Goal: Obtain resource: Download file/media

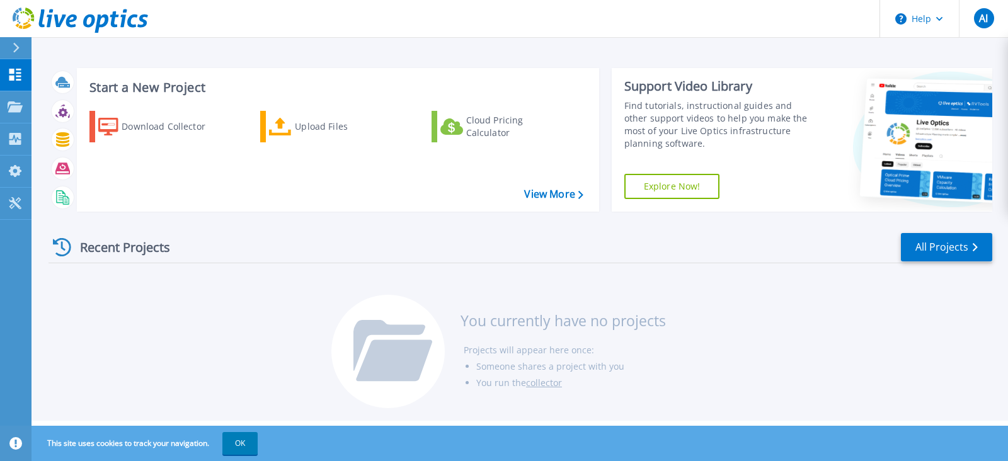
click at [127, 86] on h3 "Start a New Project" at bounding box center [335, 88] width 493 height 14
click at [550, 192] on link "View More" at bounding box center [553, 194] width 59 height 12
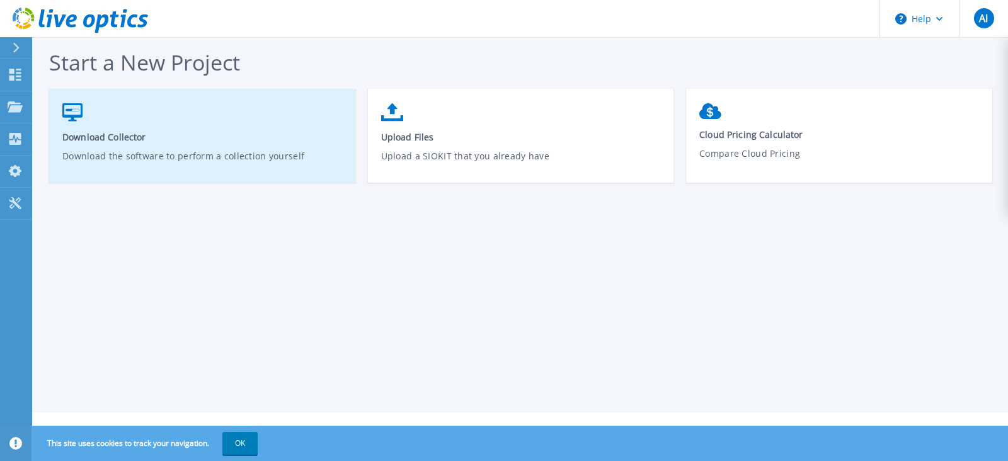
click at [165, 146] on link "Download Collector Download the software to perform a collection yourself" at bounding box center [202, 142] width 306 height 90
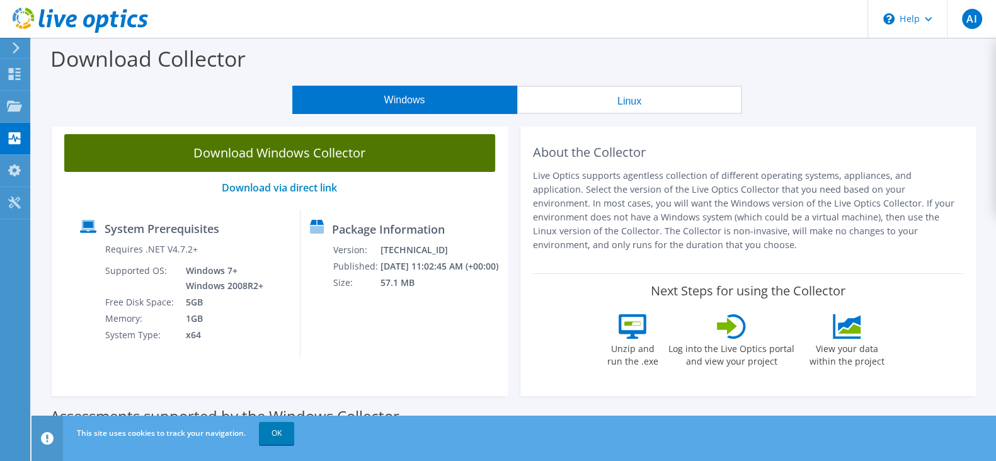
click at [276, 157] on link "Download Windows Collector" at bounding box center [279, 153] width 431 height 38
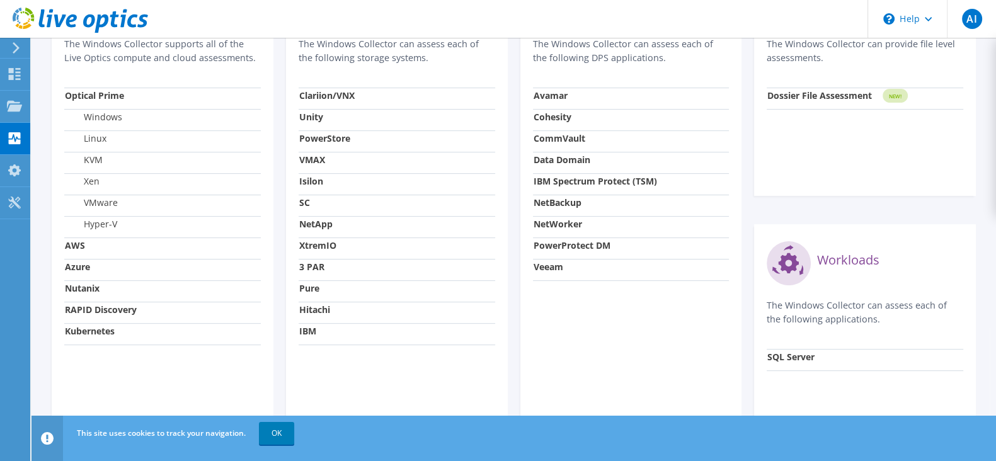
scroll to position [533, 0]
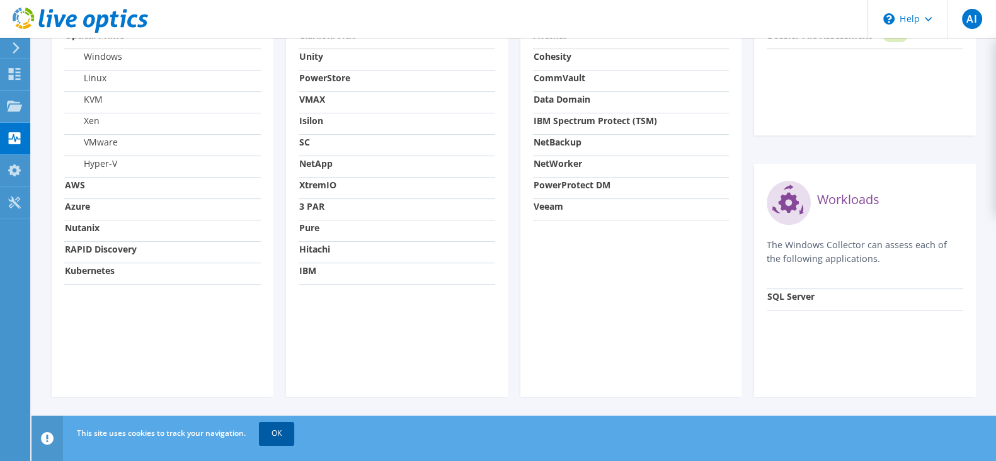
click at [277, 436] on link "OK" at bounding box center [276, 433] width 35 height 23
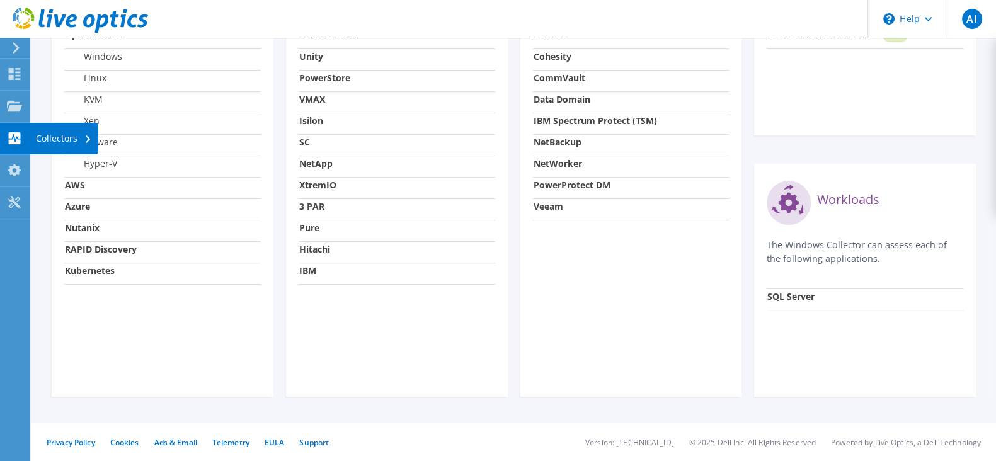
click at [87, 136] on icon at bounding box center [87, 140] width 5 height 8
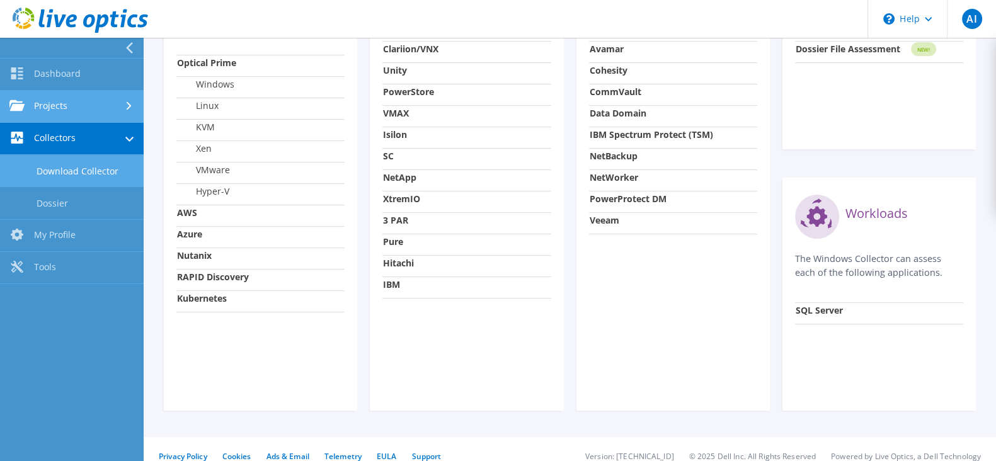
click at [85, 108] on link "Projects" at bounding box center [72, 107] width 144 height 32
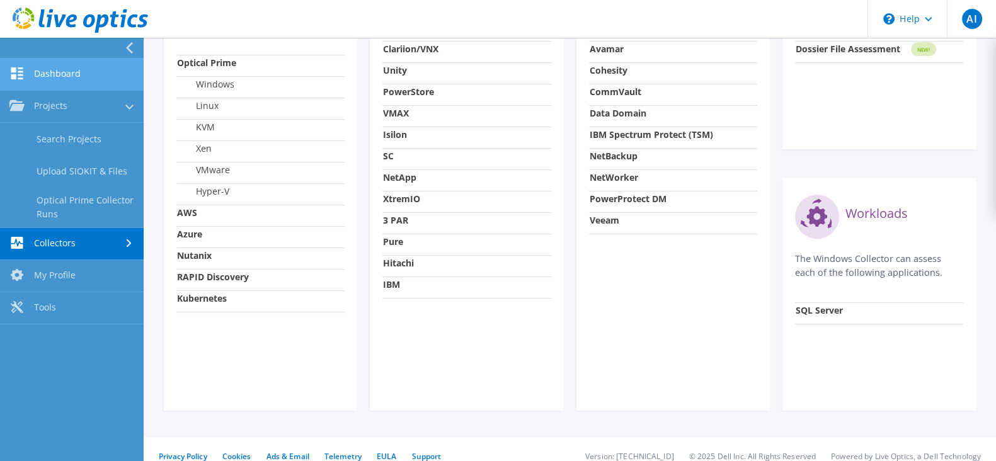
click at [82, 65] on link "Dashboard" at bounding box center [72, 75] width 144 height 32
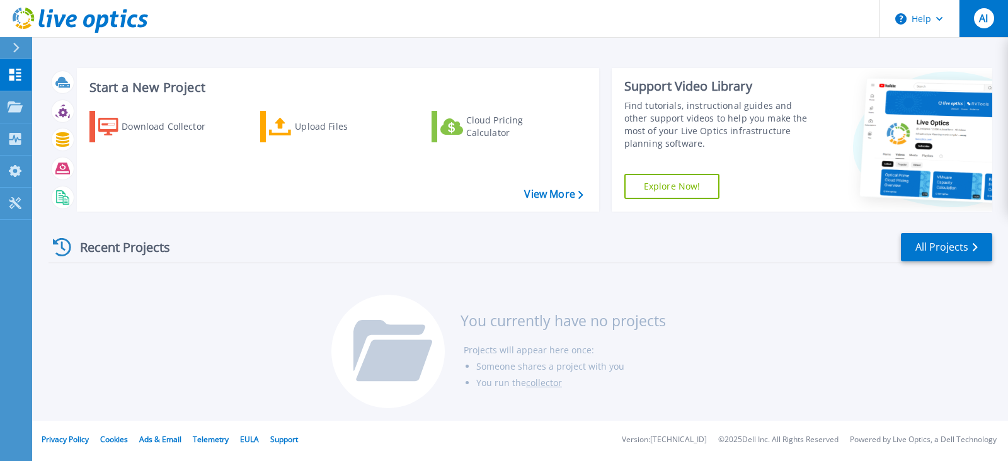
click at [995, 26] on button "AI" at bounding box center [983, 18] width 49 height 37
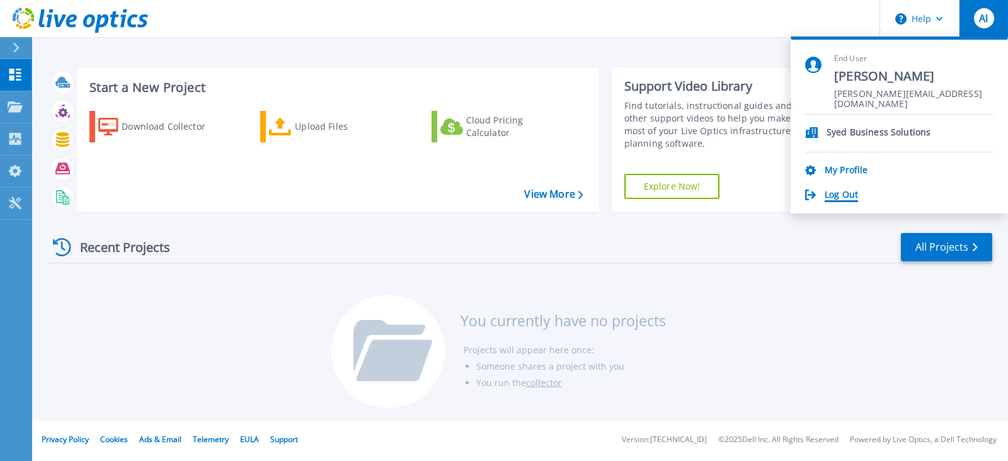
click at [838, 191] on link "Log Out" at bounding box center [841, 196] width 33 height 12
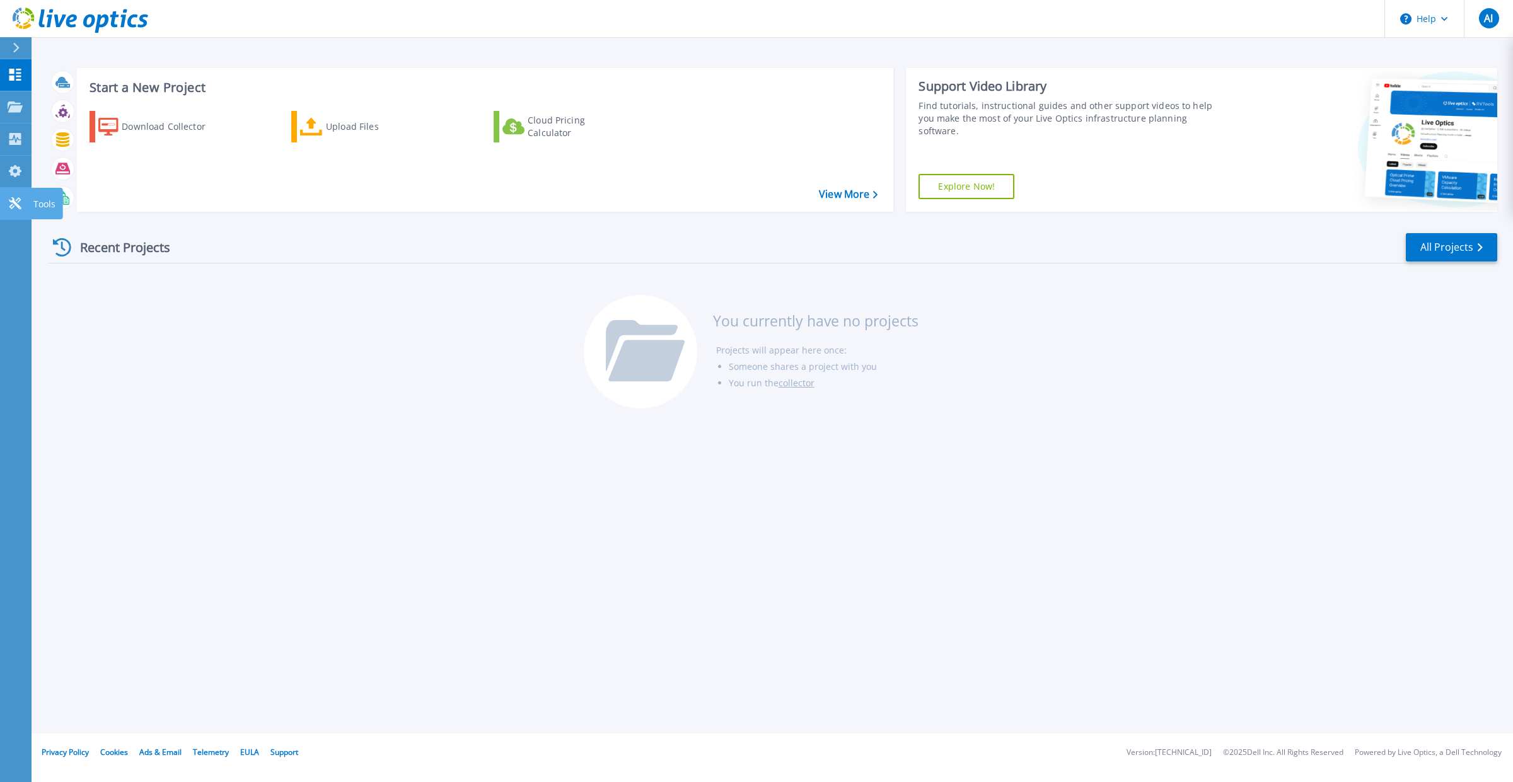
click at [18, 207] on icon at bounding box center [15, 203] width 12 height 12
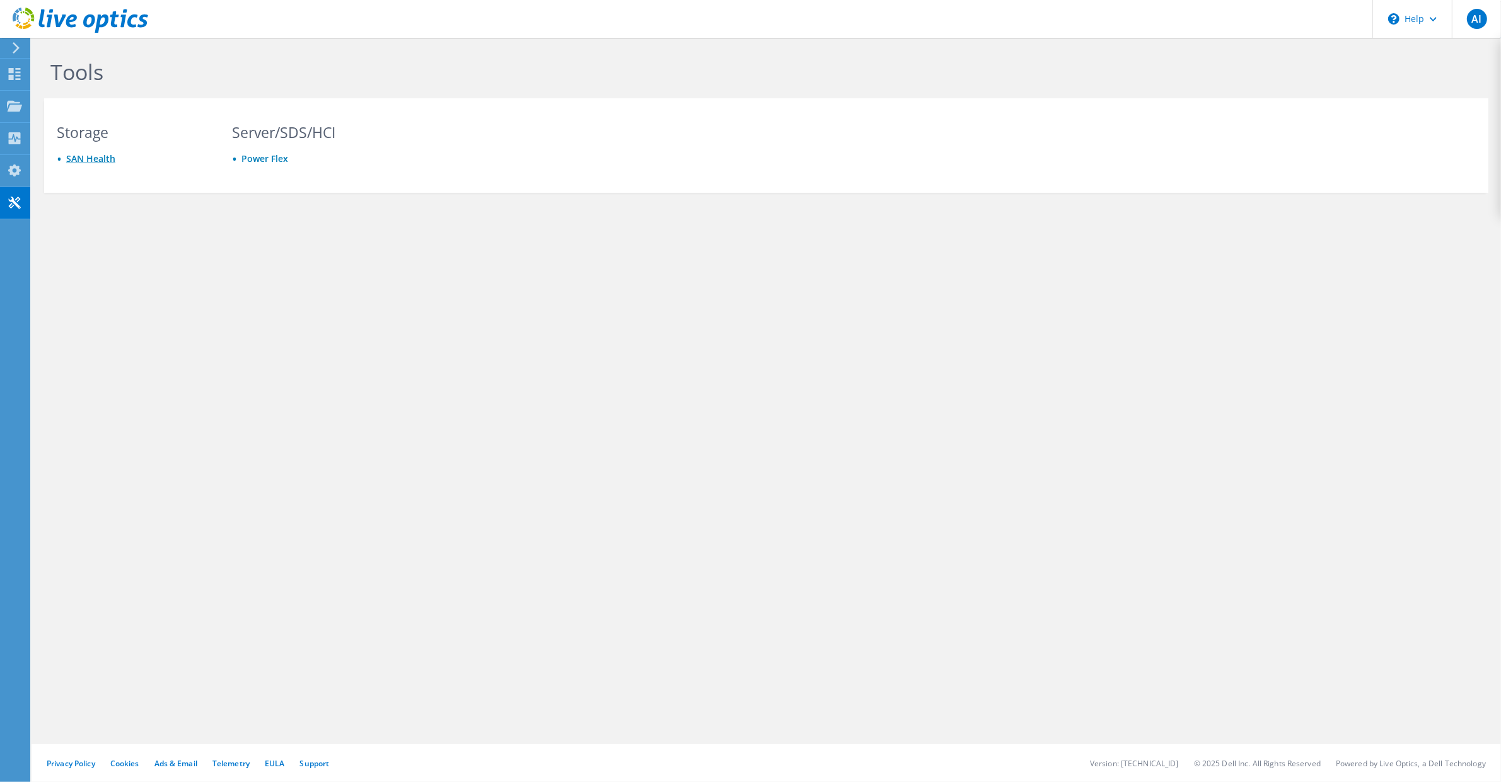
click at [99, 159] on link "SAN Health" at bounding box center [90, 159] width 49 height 12
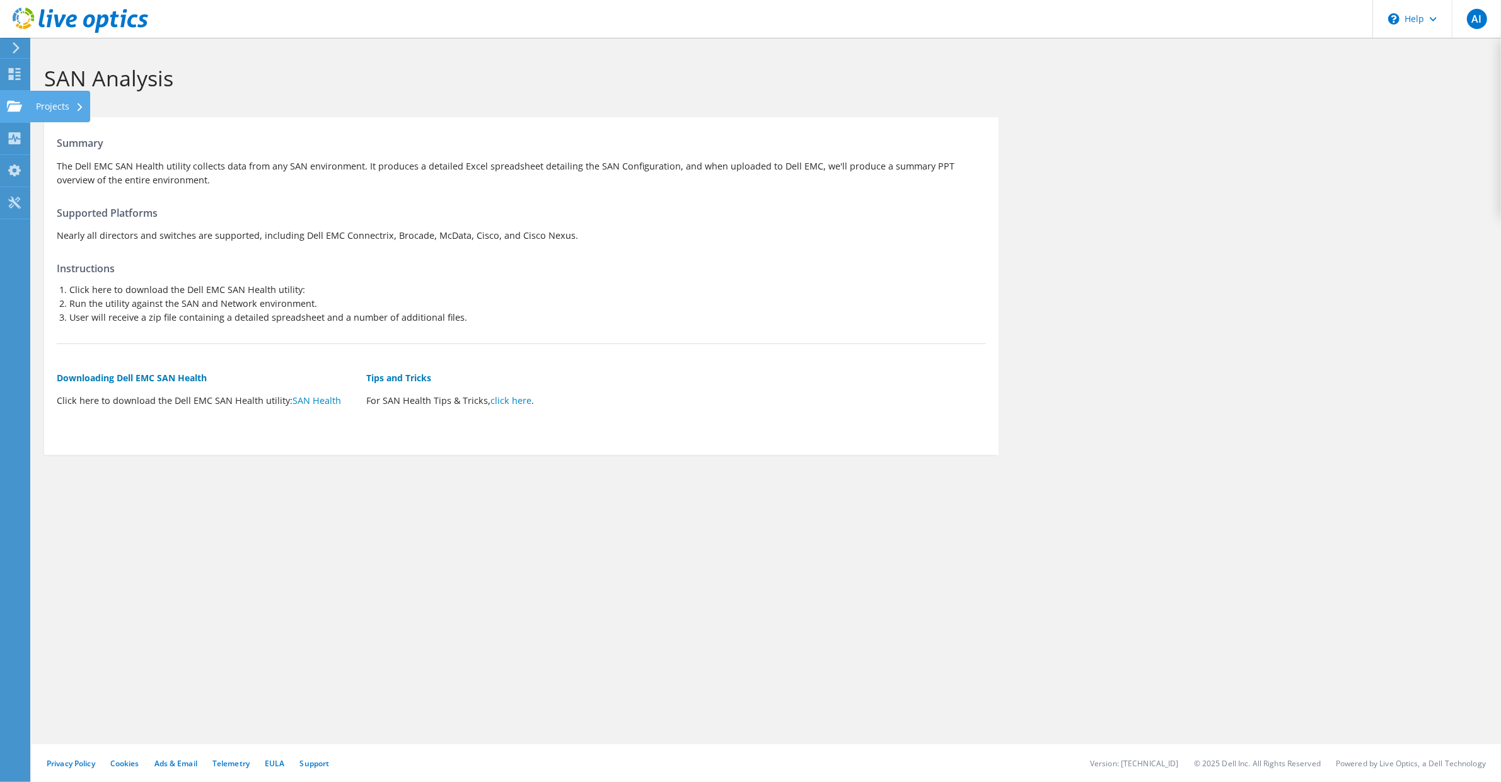
click at [11, 102] on use at bounding box center [14, 105] width 15 height 11
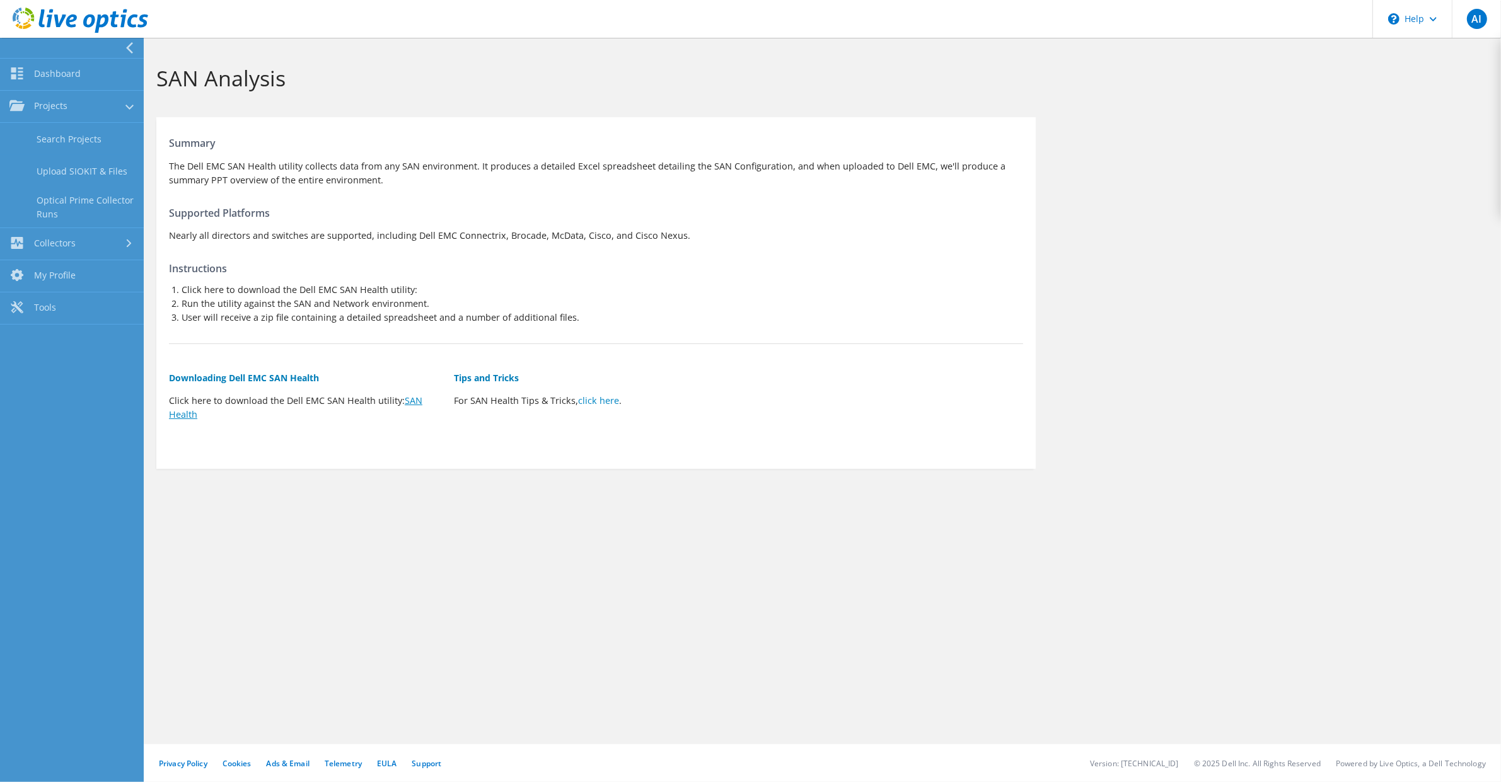
click at [410, 399] on link "SAN Health" at bounding box center [295, 408] width 253 height 26
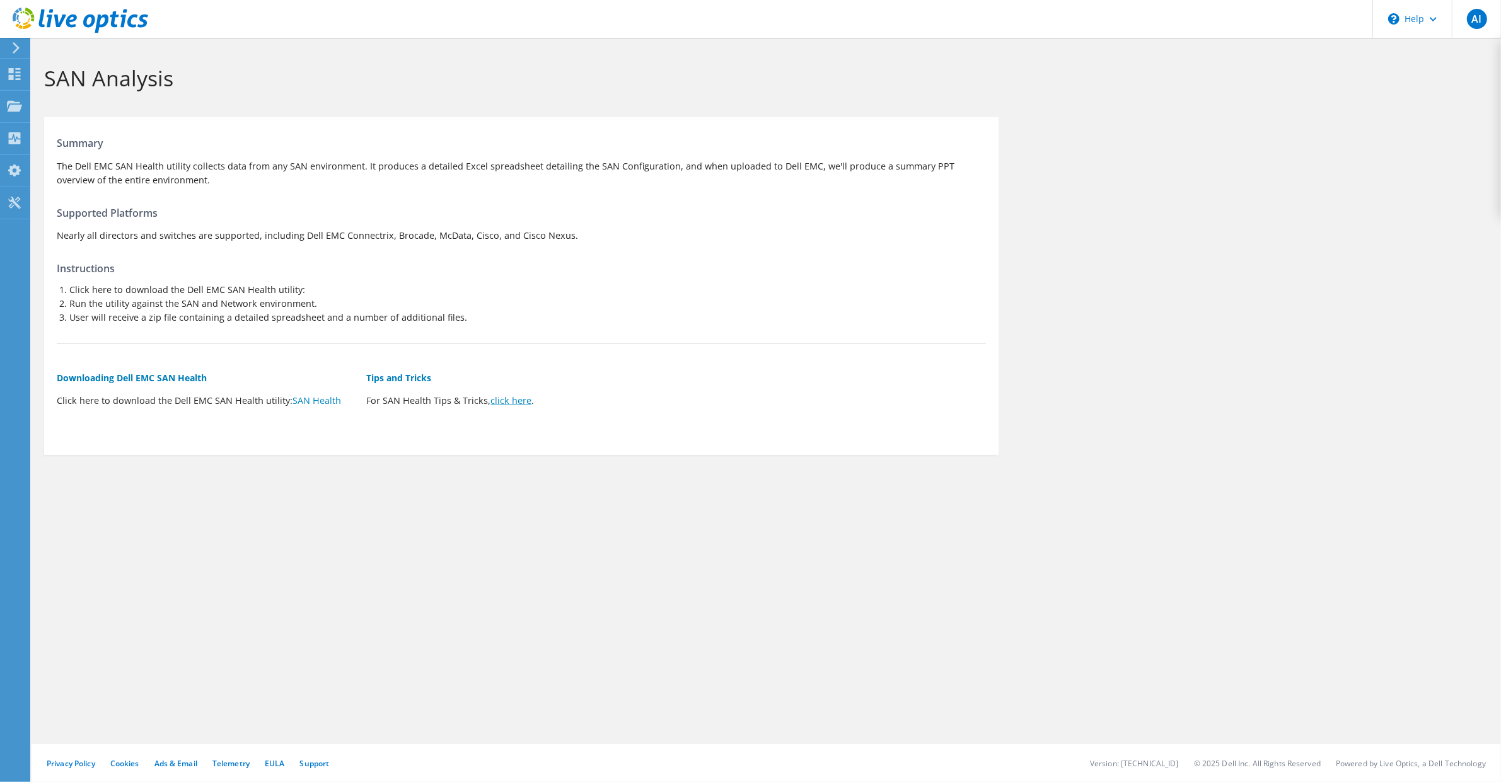
click at [503, 398] on link "click here" at bounding box center [510, 401] width 41 height 12
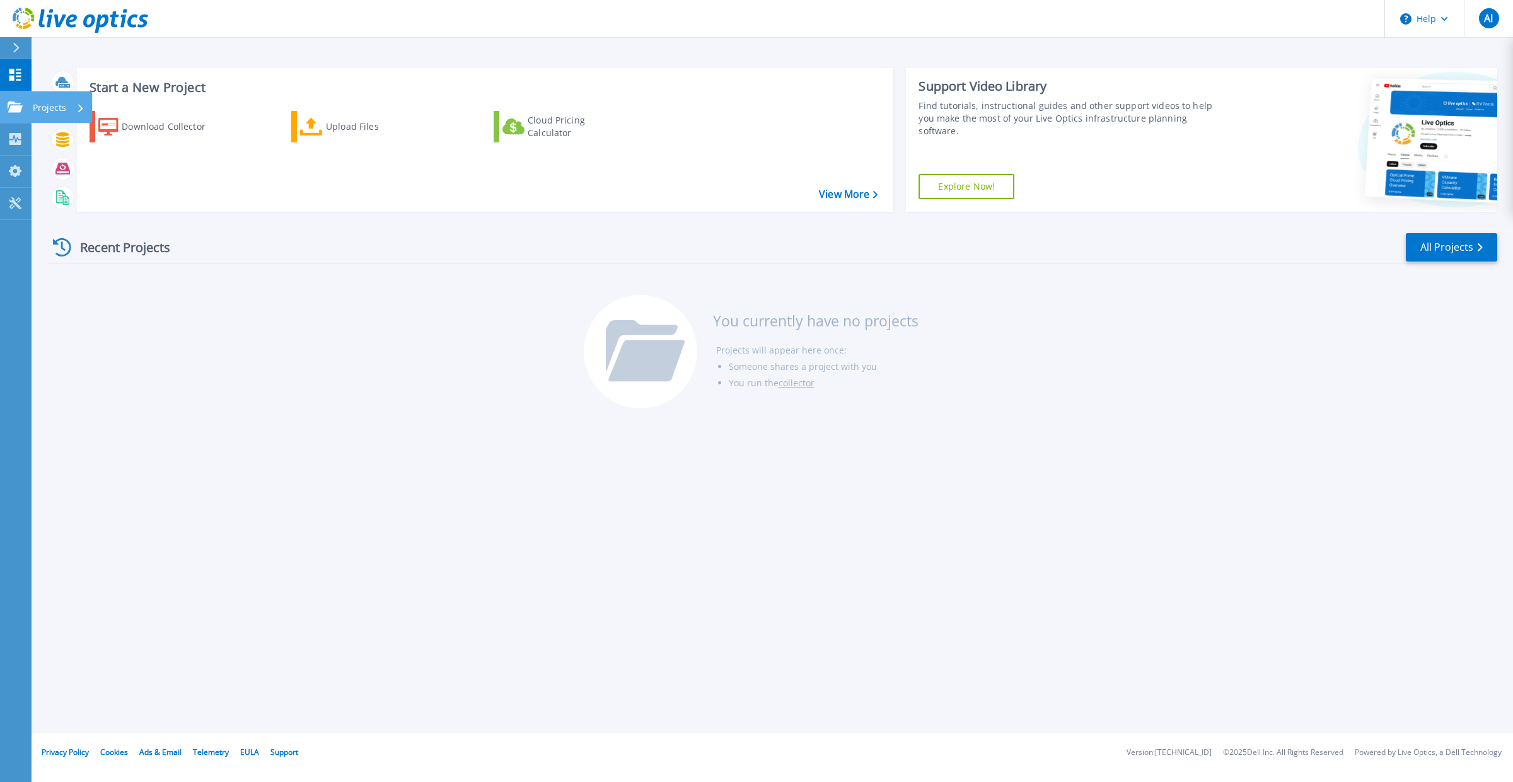
click at [20, 112] on icon at bounding box center [15, 106] width 15 height 11
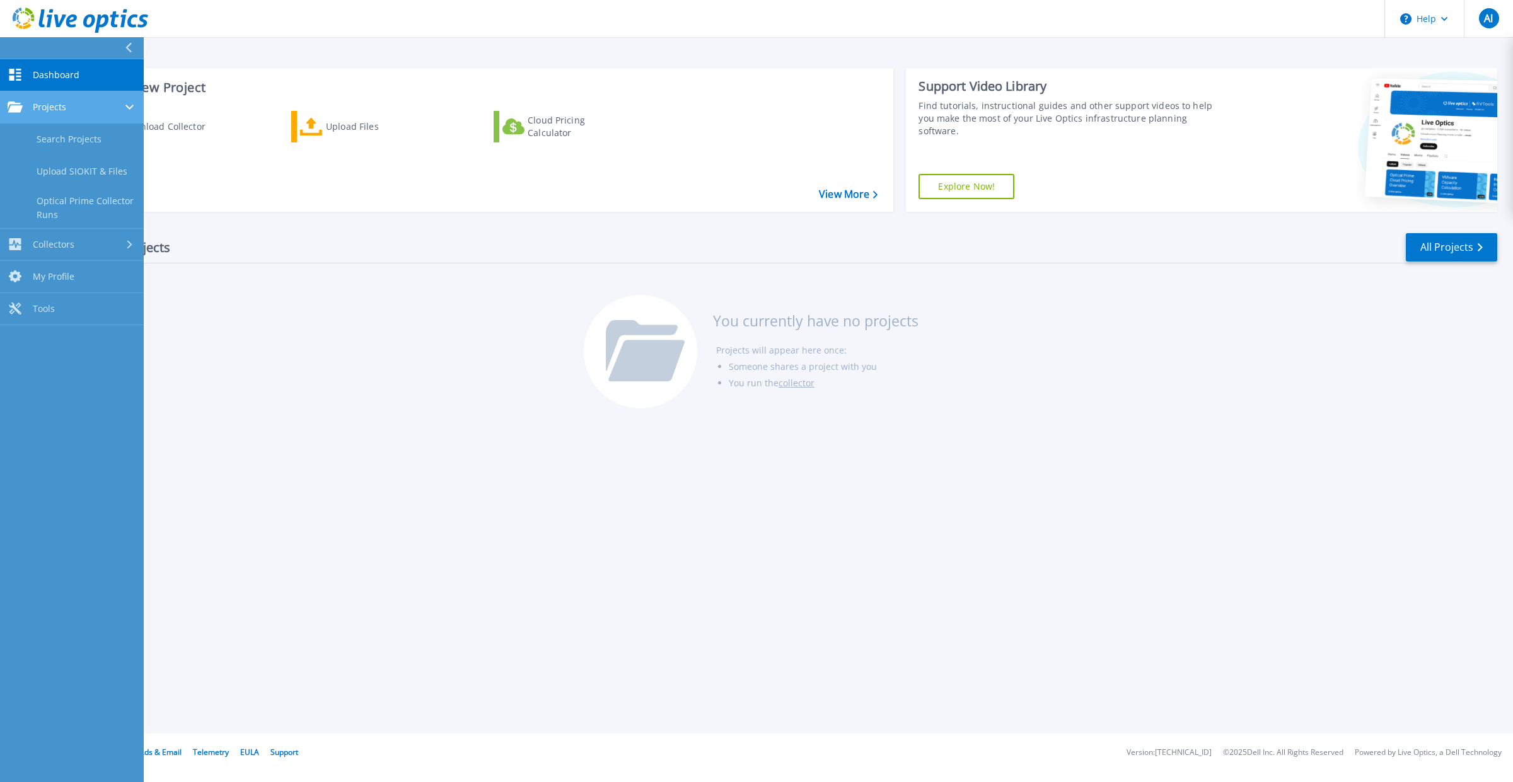
click at [66, 110] on div "Projects" at bounding box center [72, 106] width 129 height 11
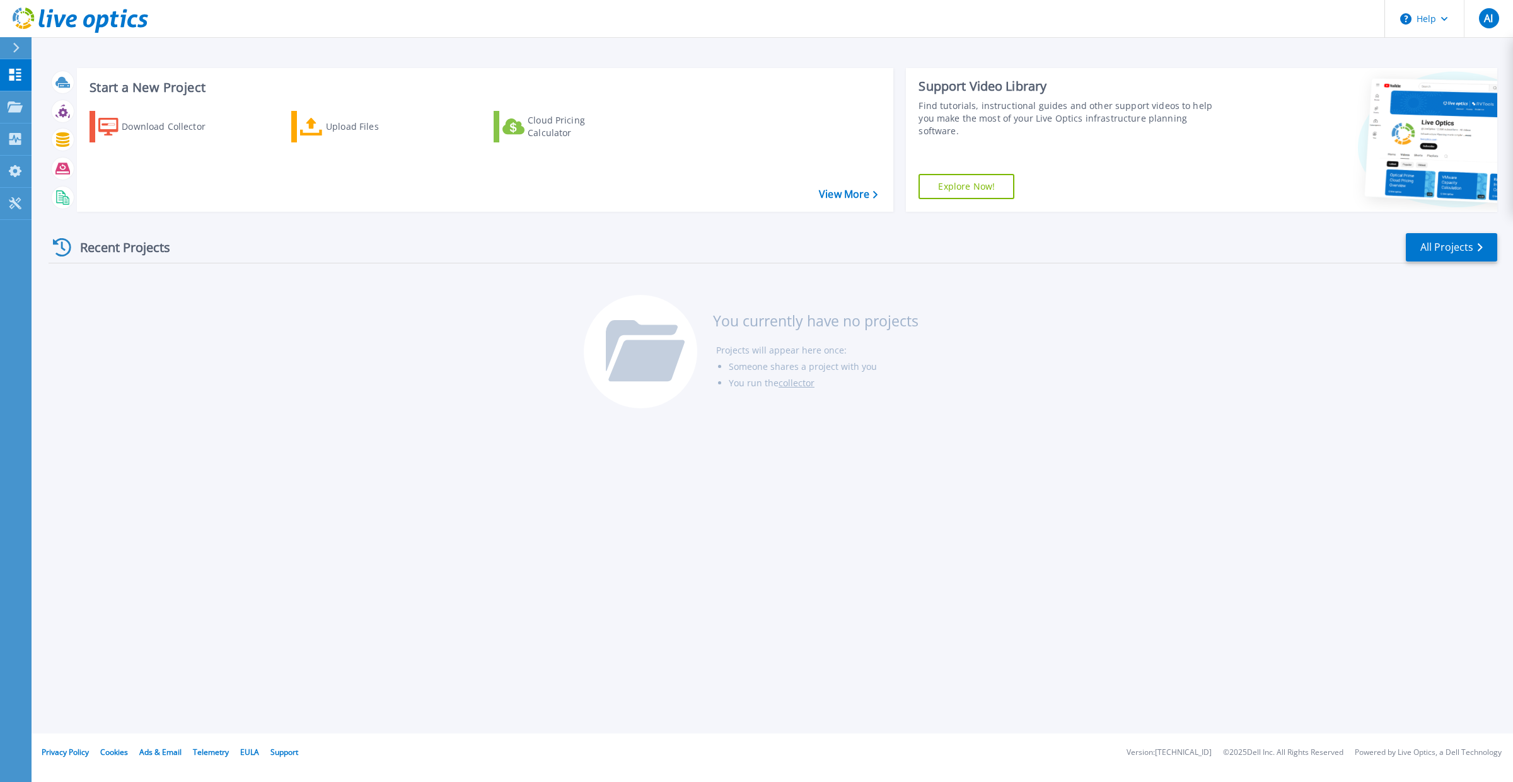
click at [597, 545] on div "Start a New Project Download Collector Upload Files Cloud Pricing Calculator Vi…" at bounding box center [772, 367] width 1481 height 734
click at [133, 246] on div "Recent Projects" at bounding box center [118, 247] width 139 height 31
click at [159, 81] on h3 "Start a New Project" at bounding box center [483, 88] width 788 height 14
drag, startPoint x: 159, startPoint y: 81, endPoint x: 81, endPoint y: 85, distance: 78.9
click at [81, 85] on div "Start a New Project Download Collector Upload Files Cloud Pricing Calculator Vi…" at bounding box center [485, 140] width 817 height 144
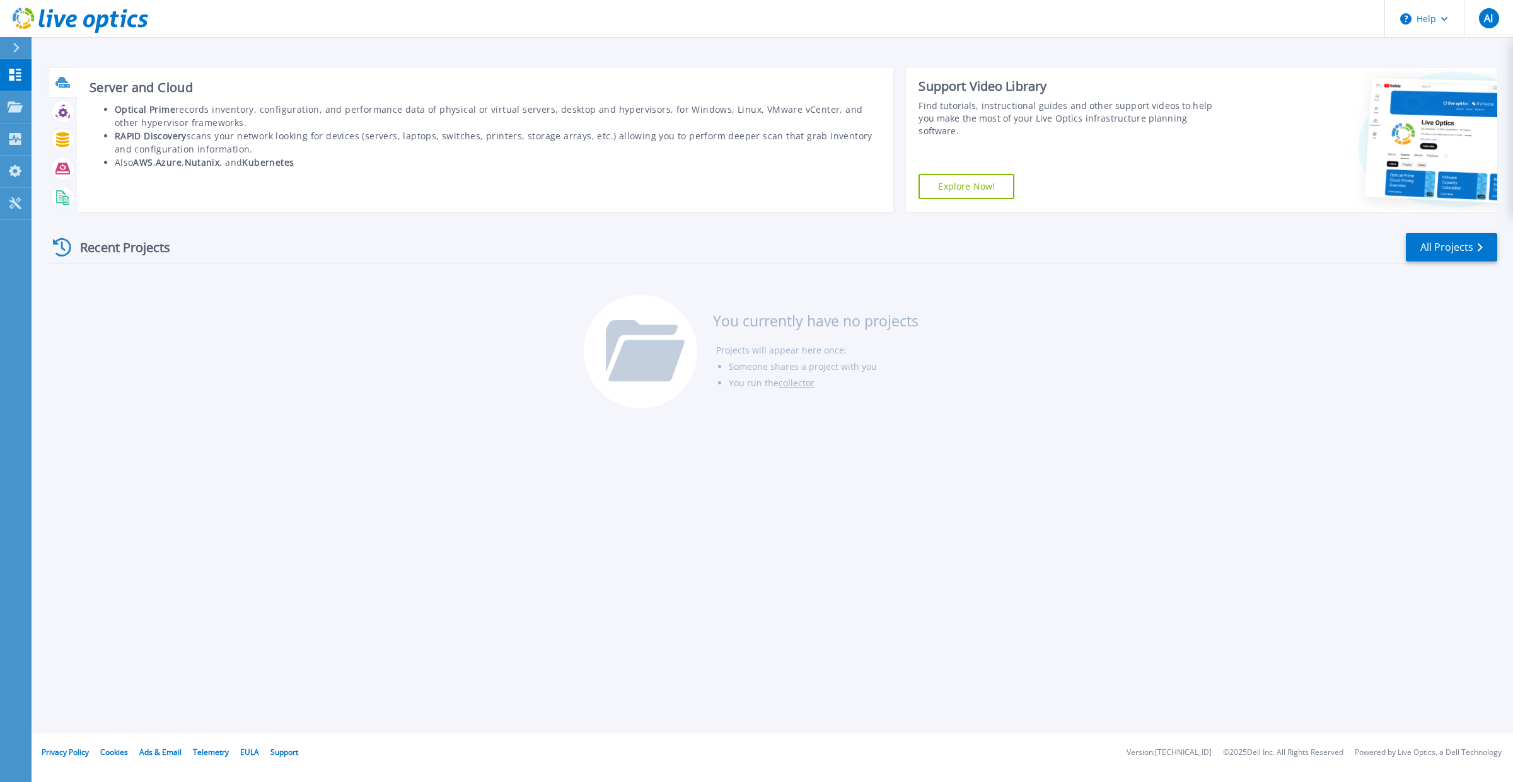
click at [62, 83] on icon at bounding box center [61, 81] width 13 height 9
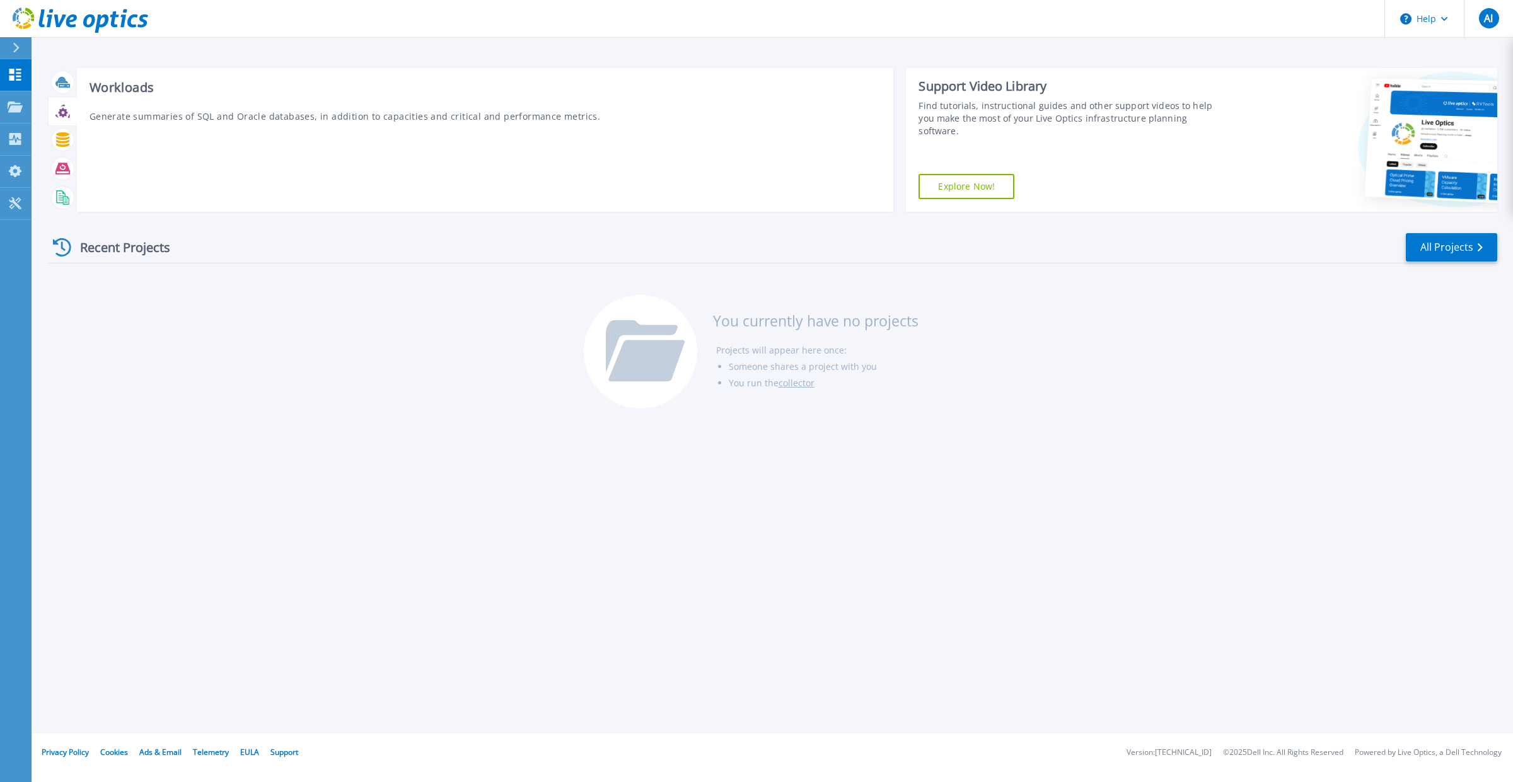
click at [62, 112] on icon at bounding box center [62, 111] width 14 height 14
click at [64, 132] on icon at bounding box center [62, 139] width 14 height 14
click at [64, 161] on icon at bounding box center [62, 168] width 14 height 14
click at [61, 188] on div at bounding box center [63, 198] width 22 height 22
click at [147, 127] on div "Download Collector" at bounding box center [172, 126] width 101 height 25
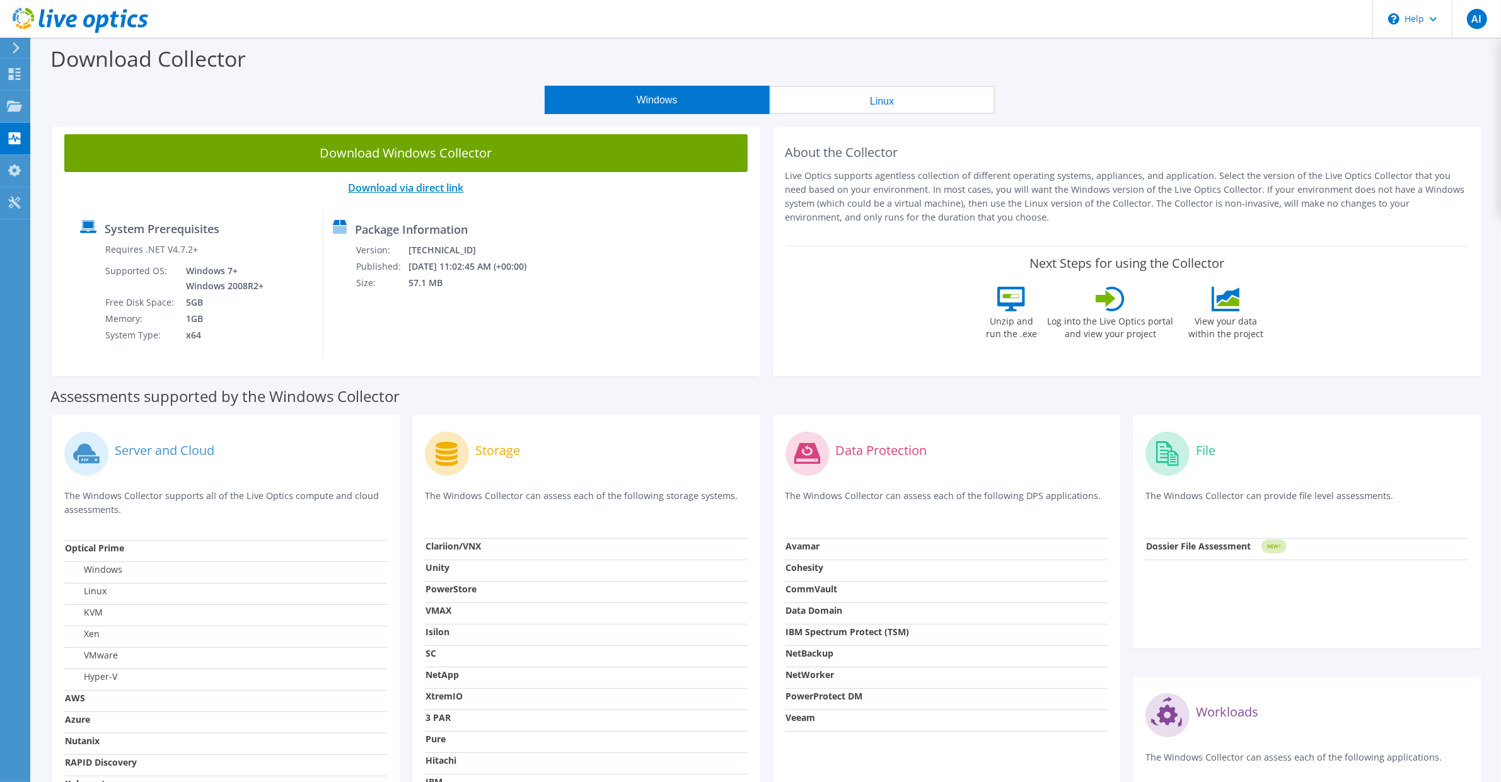
click at [432, 188] on link "Download via direct link" at bounding box center [405, 188] width 115 height 14
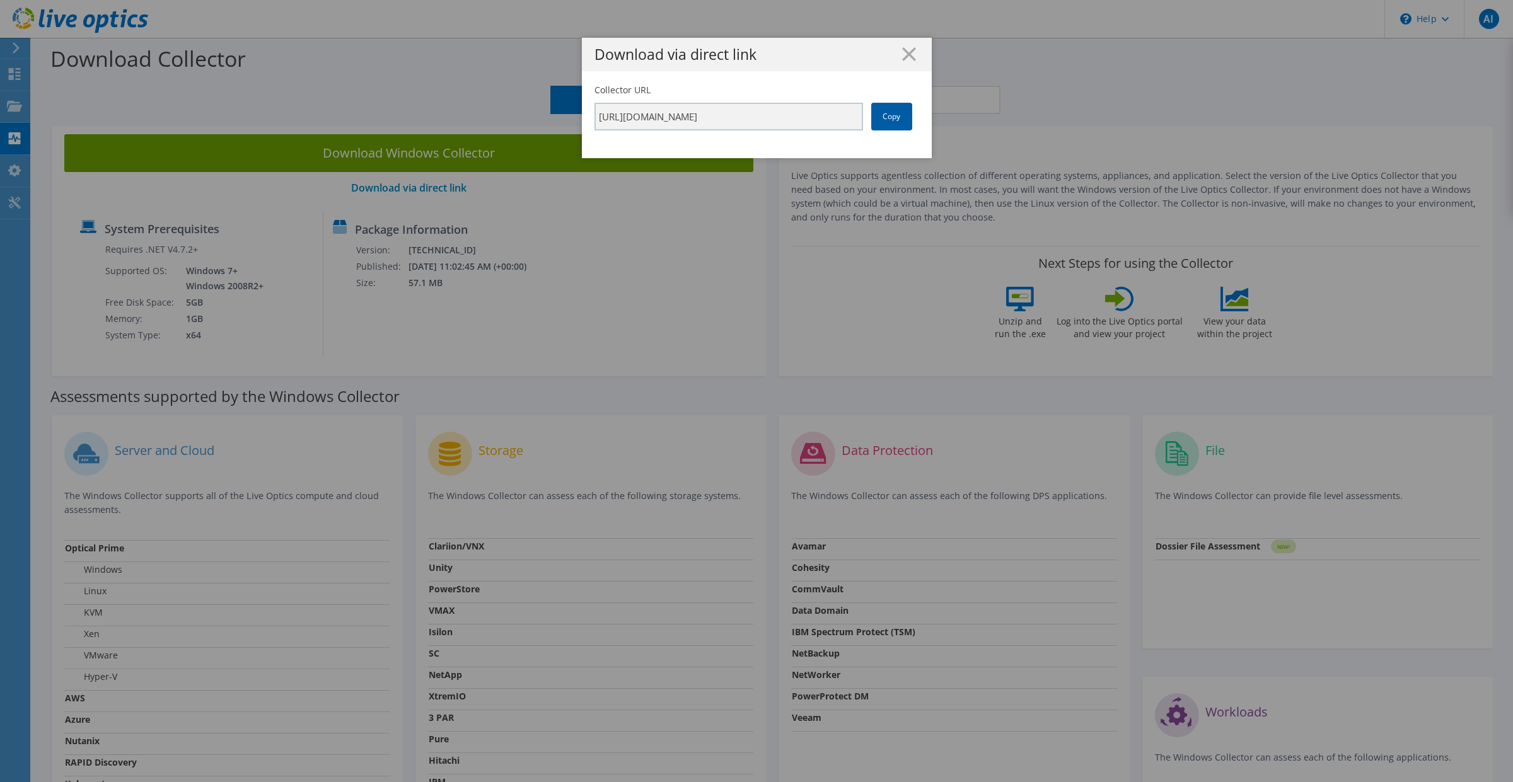
click at [892, 115] on link "Copy" at bounding box center [891, 117] width 41 height 28
click at [890, 109] on link "Copy" at bounding box center [891, 117] width 41 height 28
click at [908, 50] on icon at bounding box center [909, 54] width 14 height 14
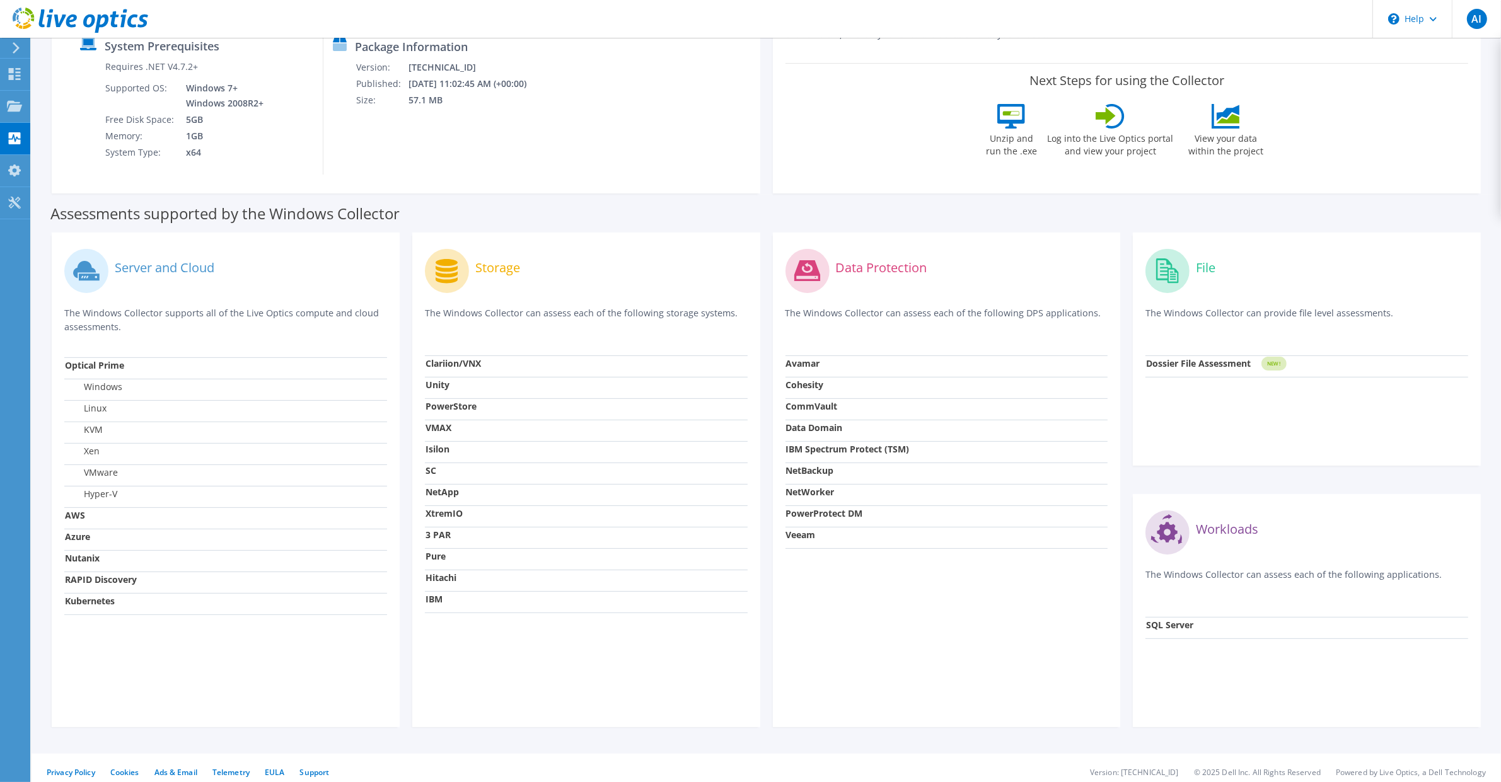
scroll to position [193, 0]
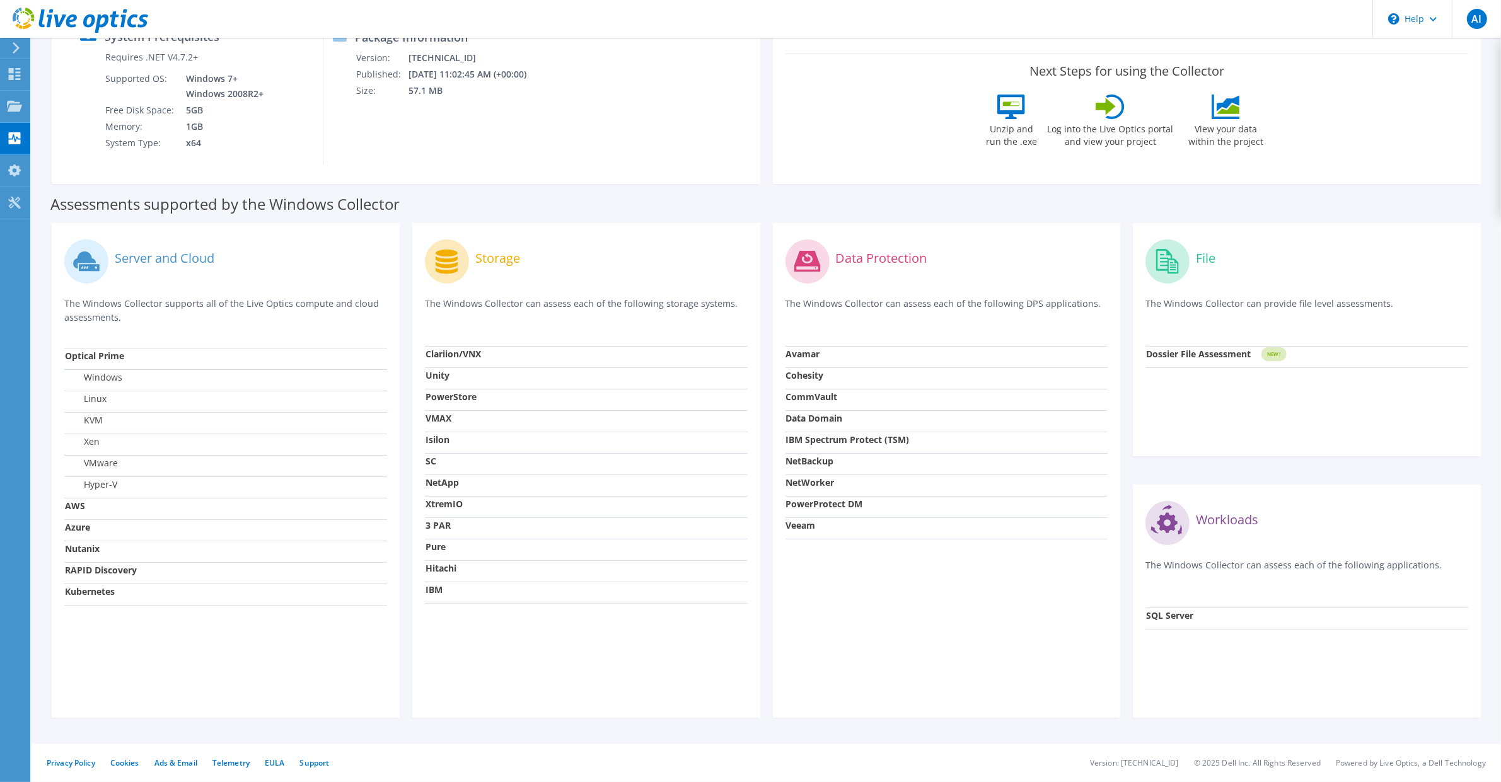
click at [107, 376] on label "Windows" at bounding box center [93, 377] width 57 height 13
click at [107, 392] on td "Linux" at bounding box center [225, 401] width 323 height 21
click at [105, 429] on td "KVM" at bounding box center [225, 422] width 323 height 21
click at [86, 514] on td "AWS" at bounding box center [225, 508] width 323 height 21
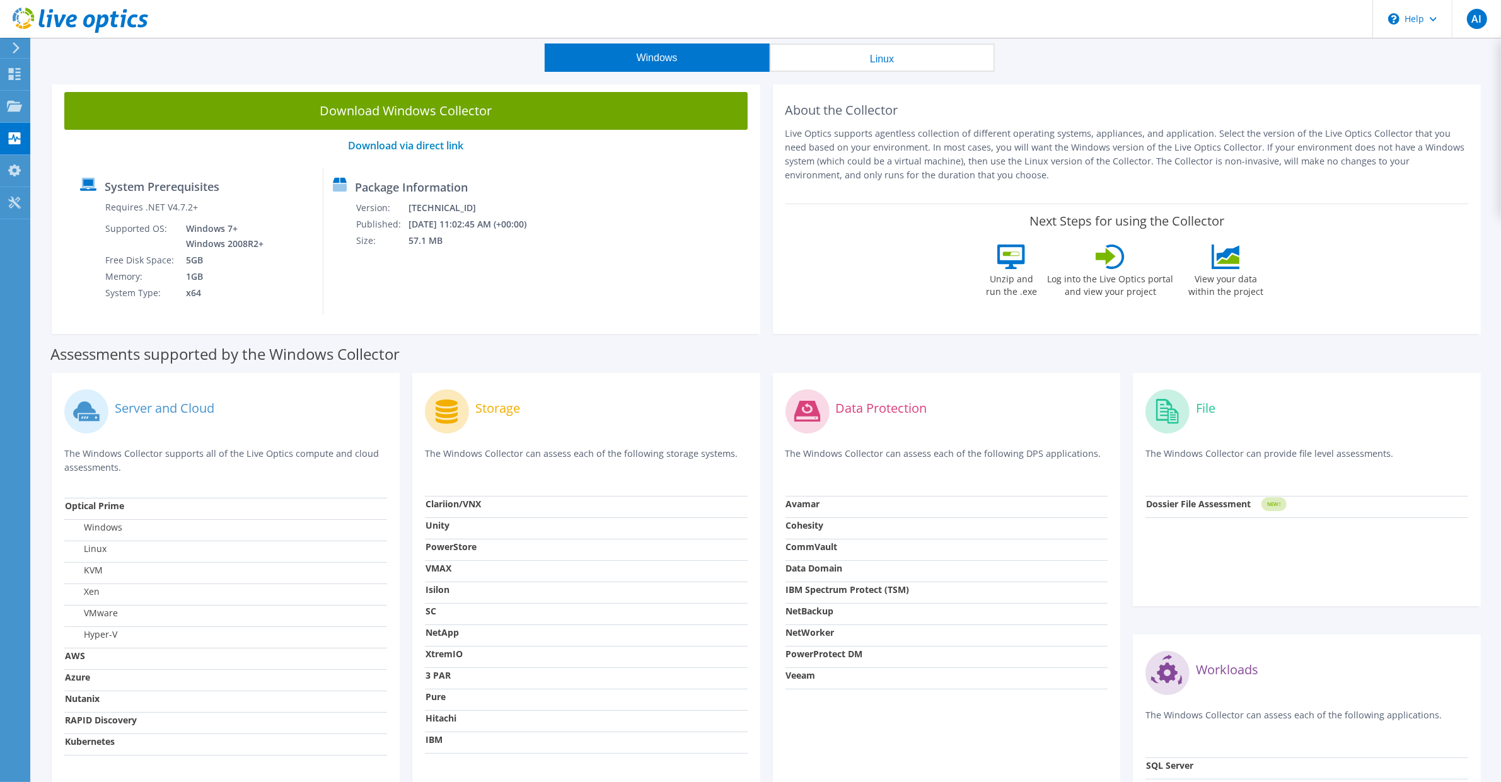
scroll to position [0, 0]
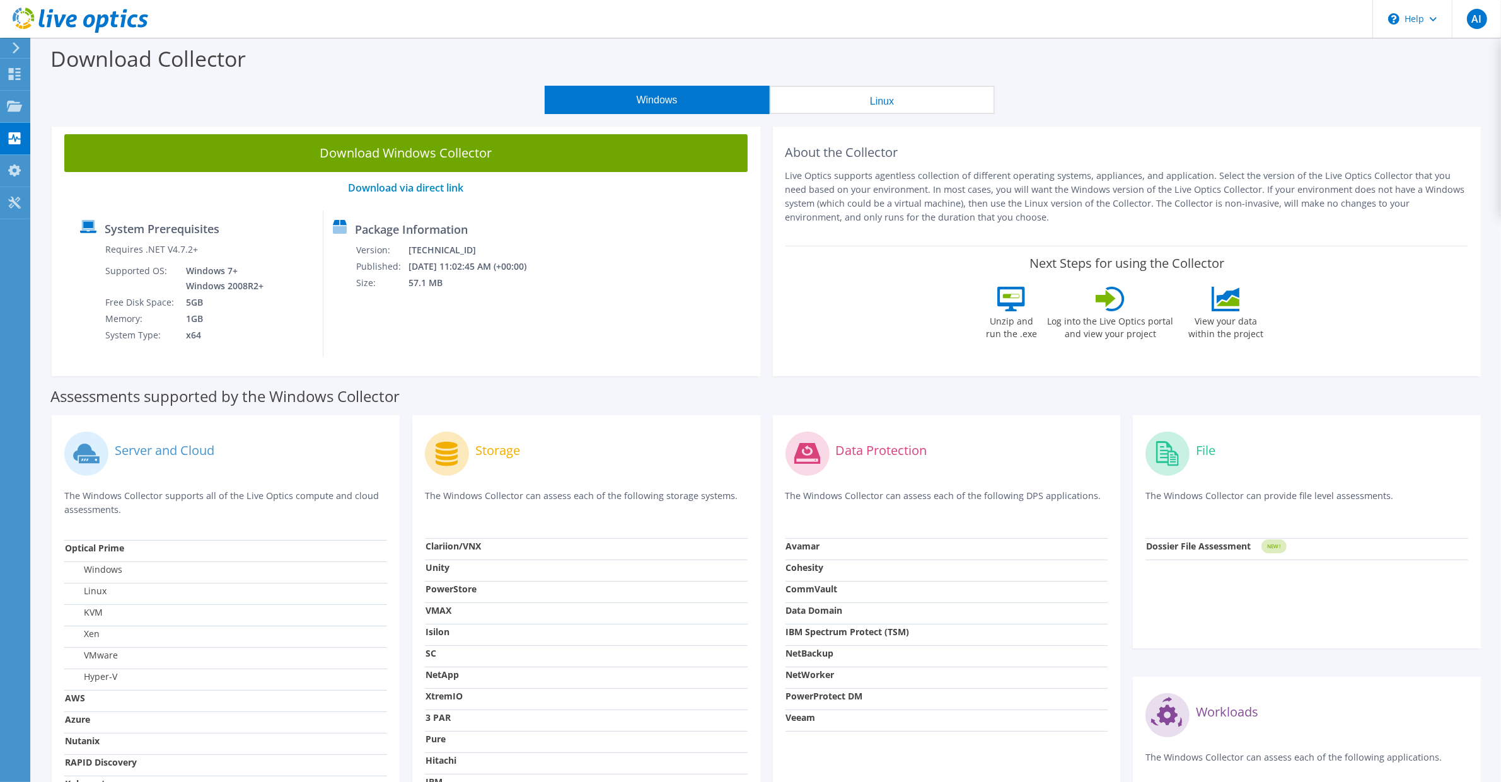
click at [1240, 334] on label "View your data within the project" at bounding box center [1225, 325] width 91 height 29
click at [11, 69] on use at bounding box center [15, 74] width 12 height 12
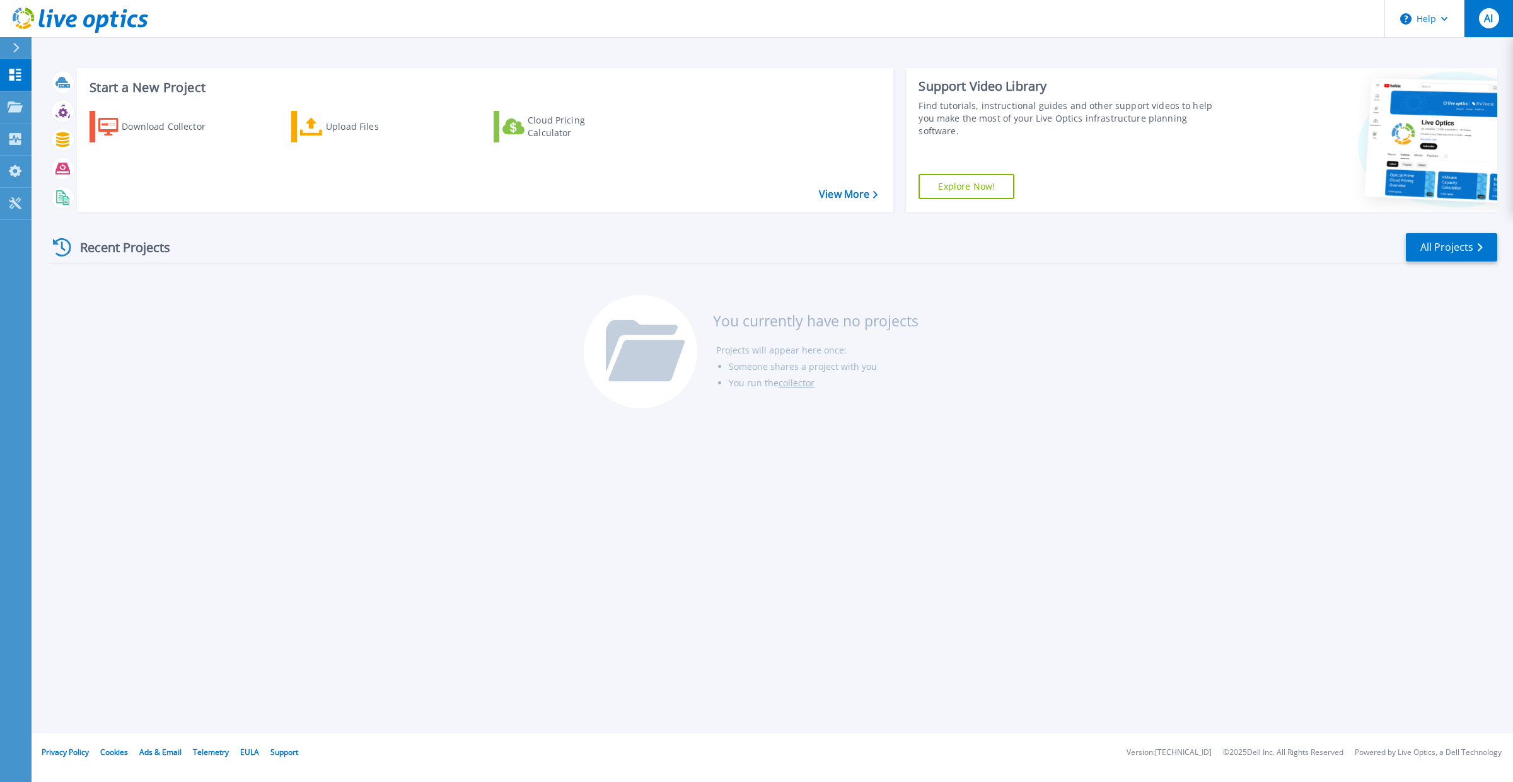
click at [1491, 17] on span "AI" at bounding box center [1488, 18] width 9 height 10
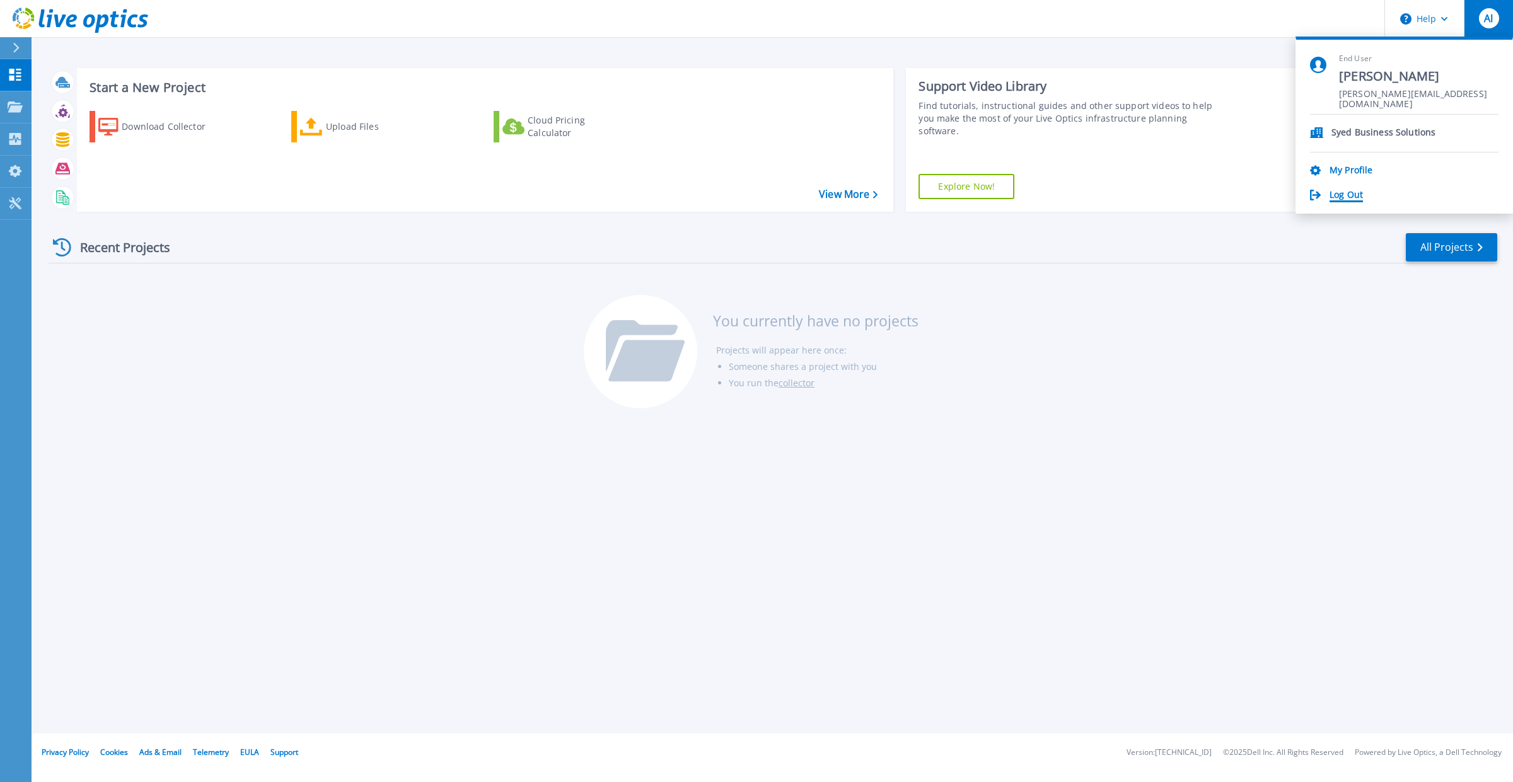
click at [1343, 195] on link "Log Out" at bounding box center [1345, 196] width 33 height 12
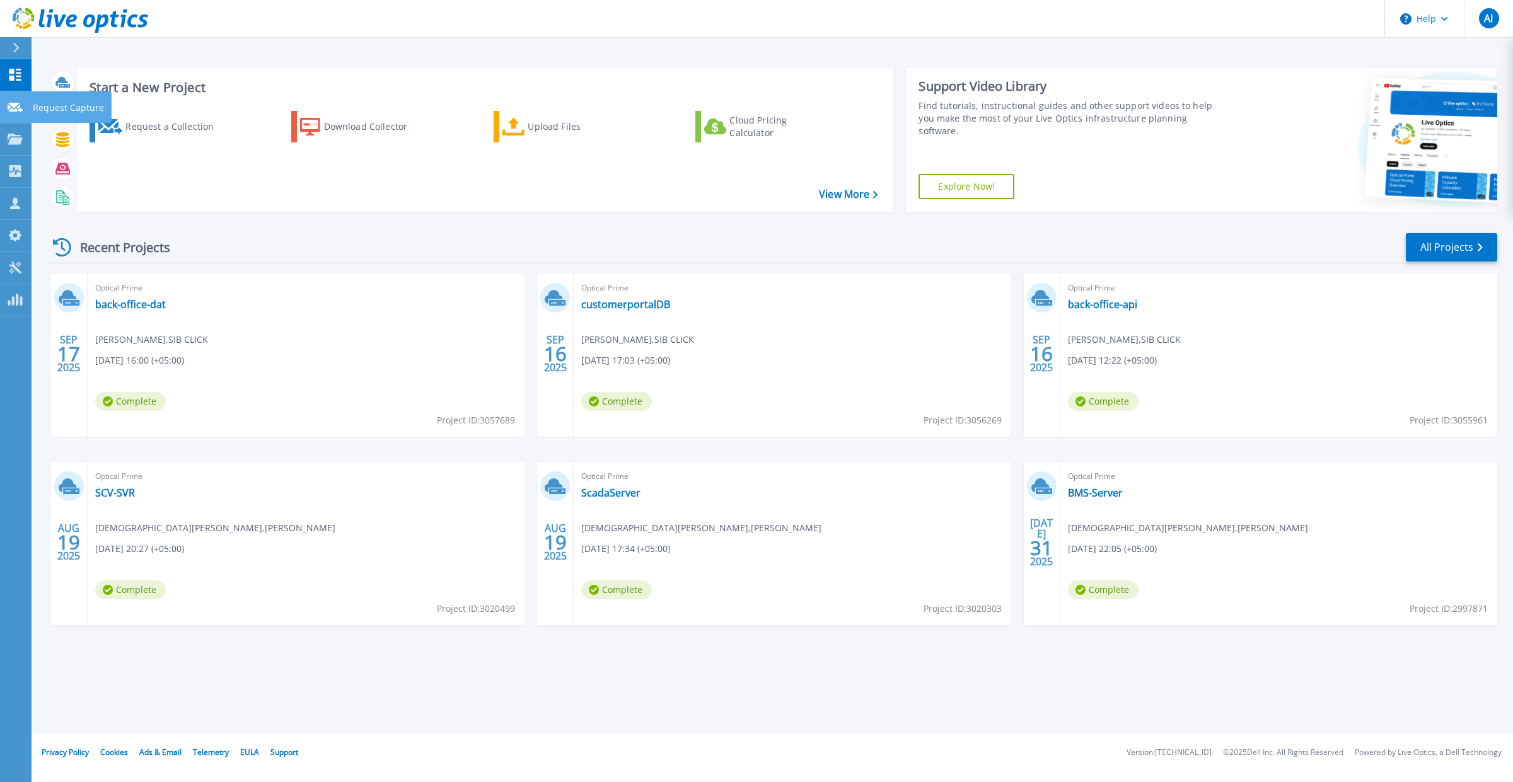
click at [14, 107] on icon at bounding box center [15, 107] width 15 height 9
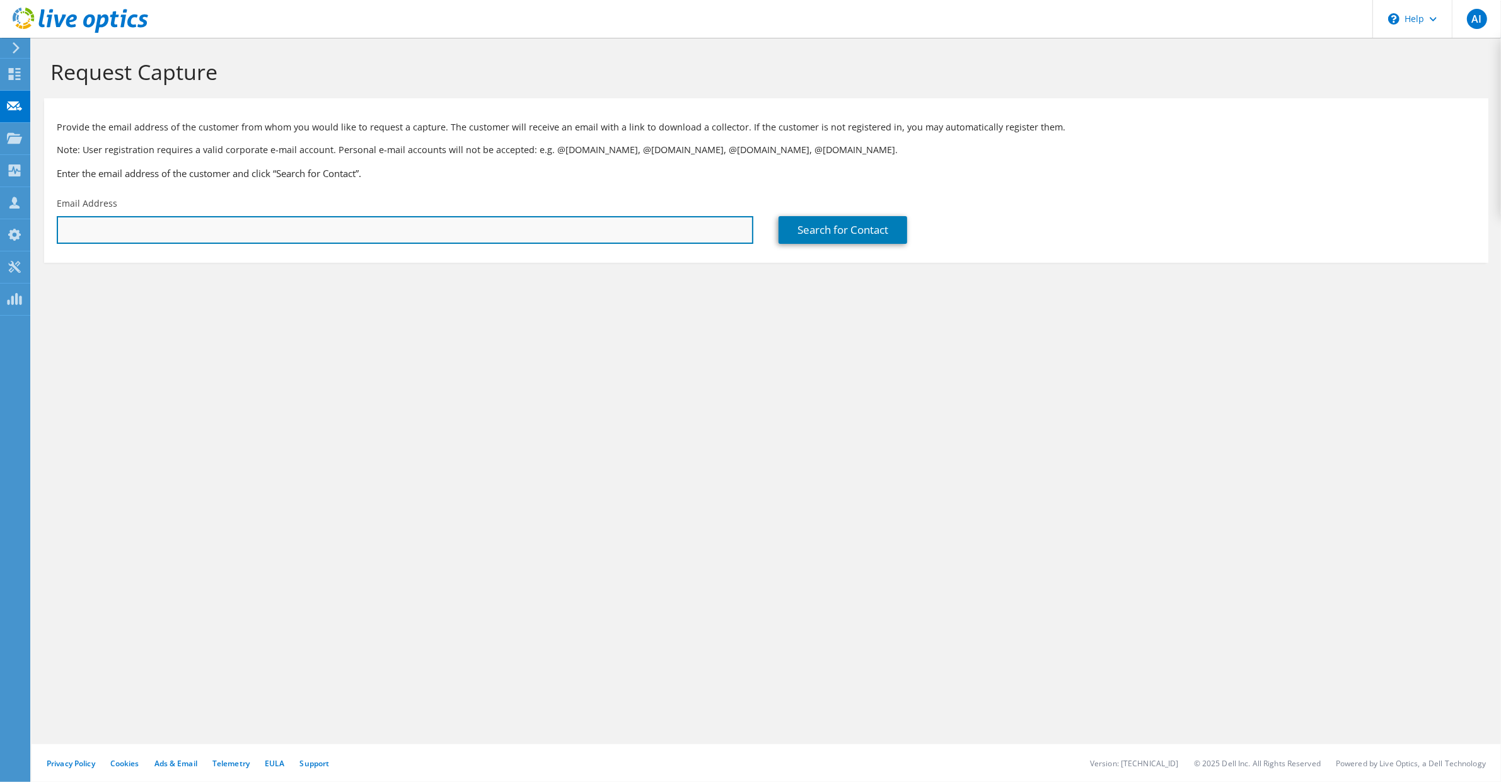
click at [89, 232] on input "text" at bounding box center [405, 230] width 696 height 28
paste input "[EMAIL_ADDRESS][DOMAIN_NAME]"
type input "[EMAIL_ADDRESS][DOMAIN_NAME]"
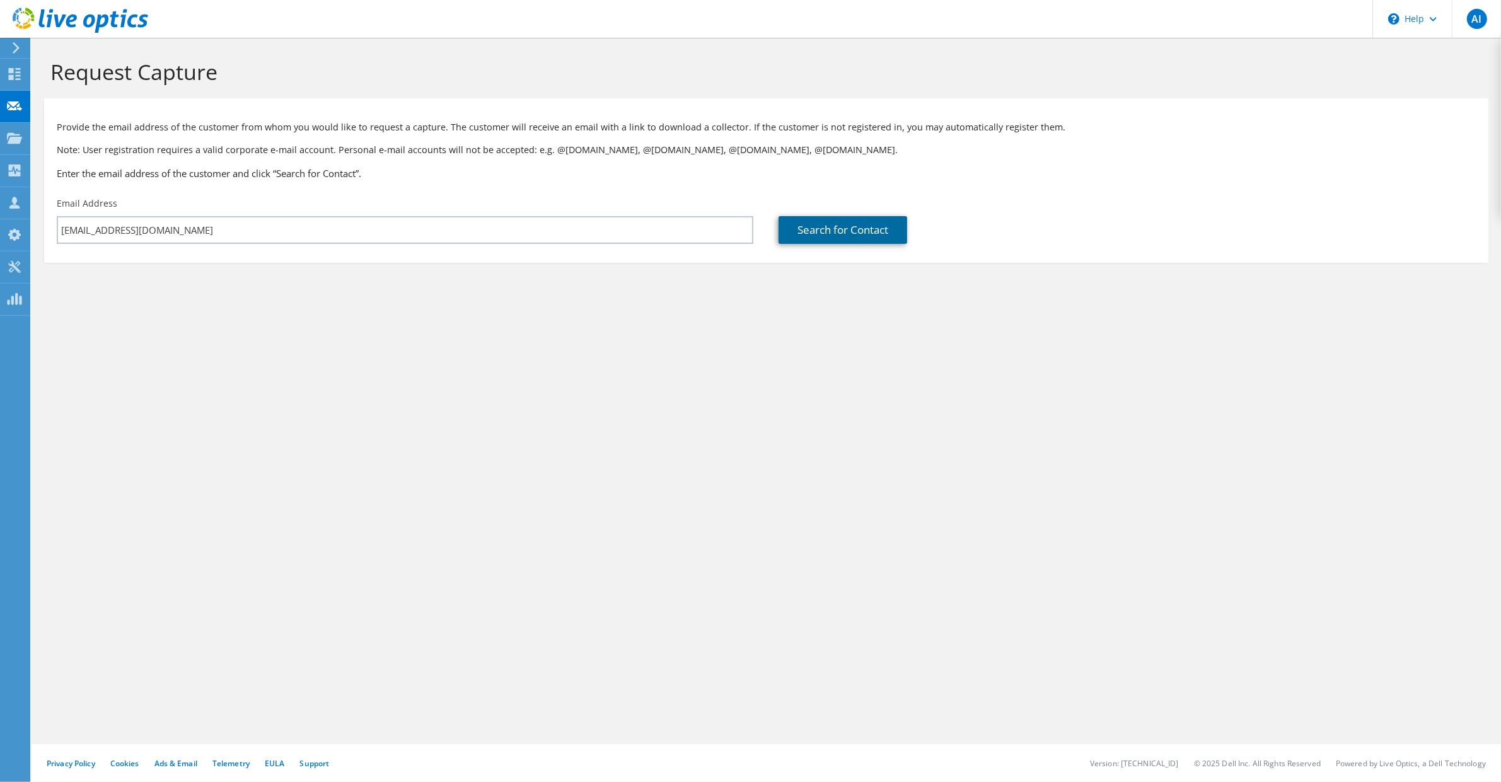
click at [796, 229] on link "Search for Contact" at bounding box center [842, 230] width 129 height 28
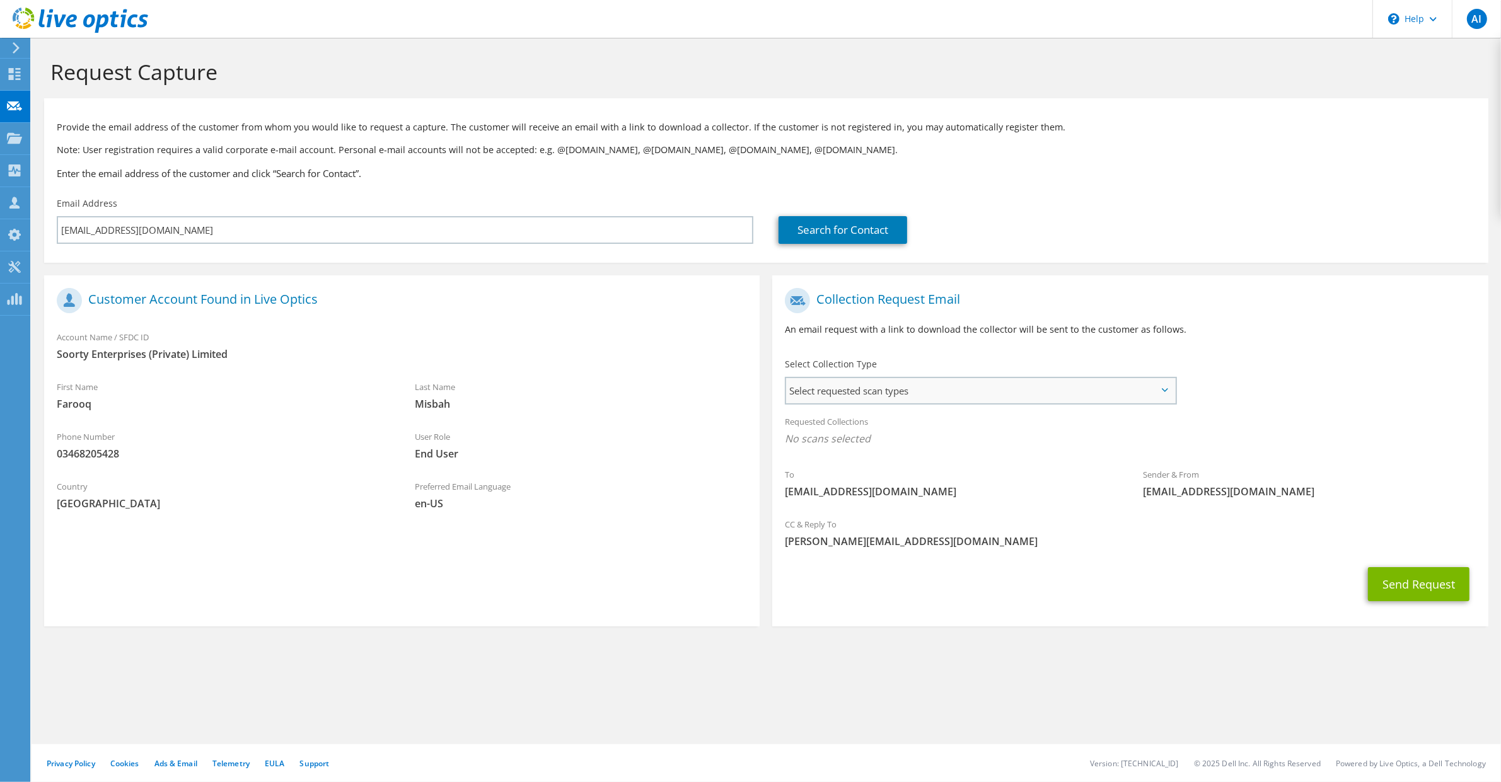
click at [942, 395] on span "Select requested scan types" at bounding box center [980, 390] width 388 height 25
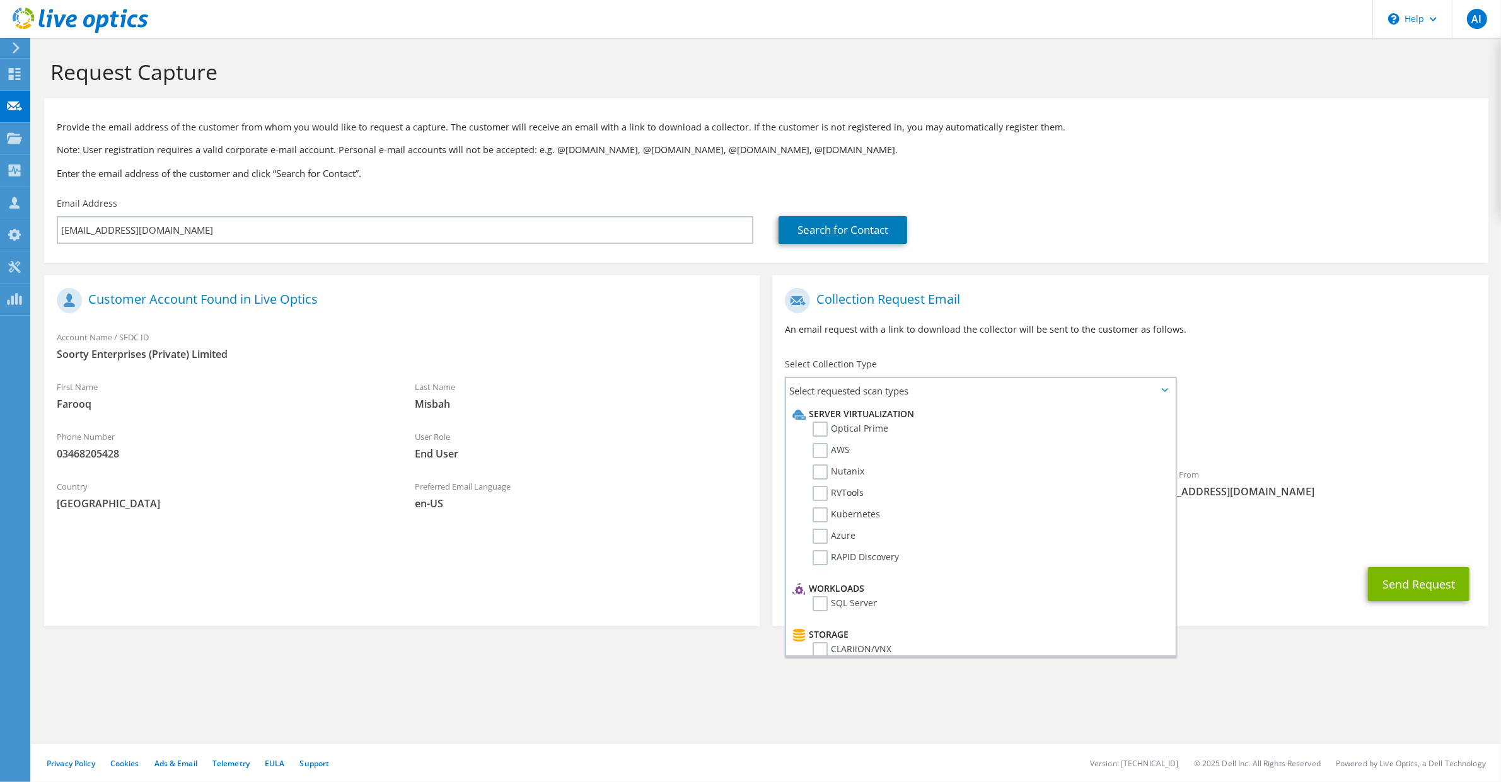
click at [651, 654] on section "Request Capture Provide the email address of the customer from whom you would l…" at bounding box center [766, 364] width 1469 height 652
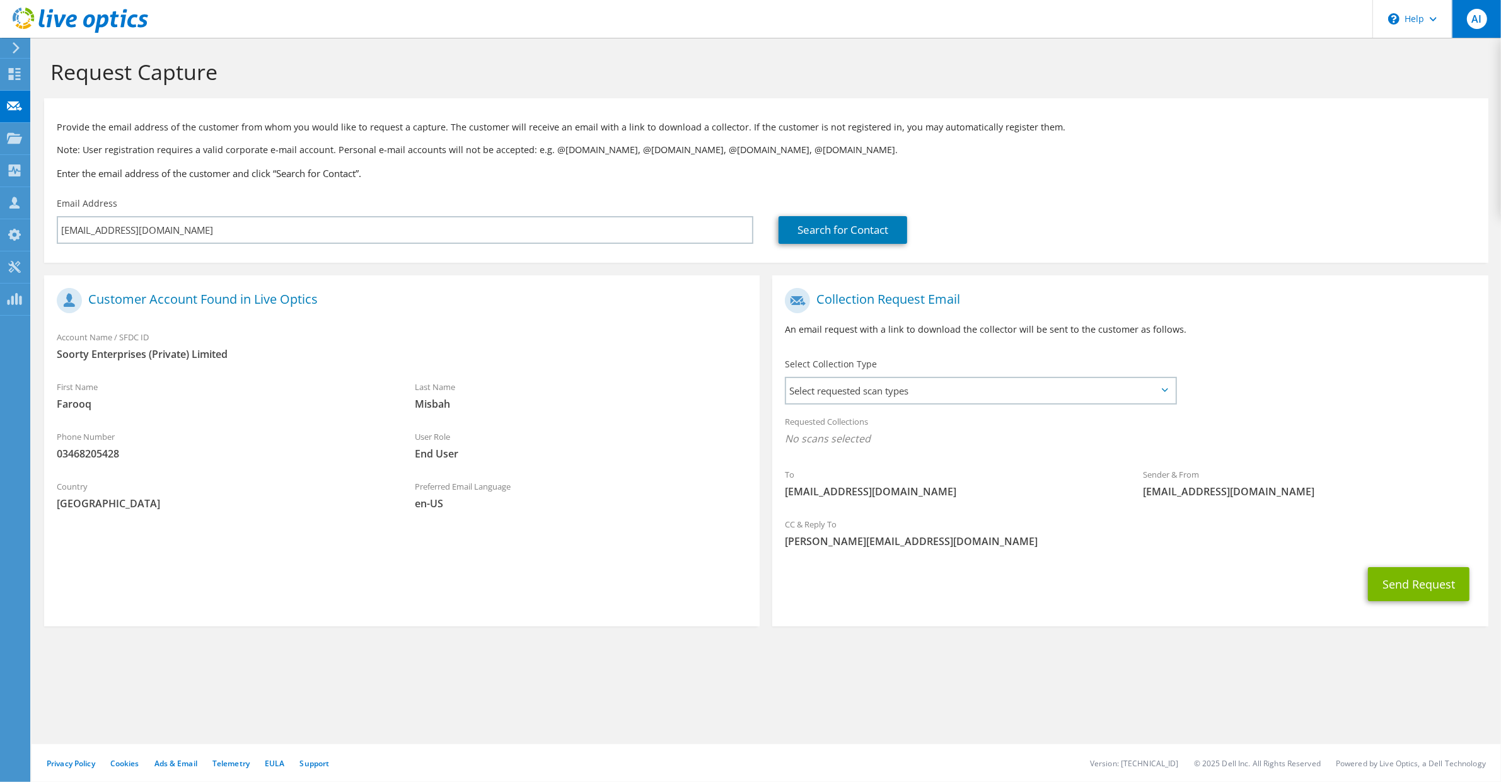
click at [1481, 16] on span "AI" at bounding box center [1477, 19] width 20 height 20
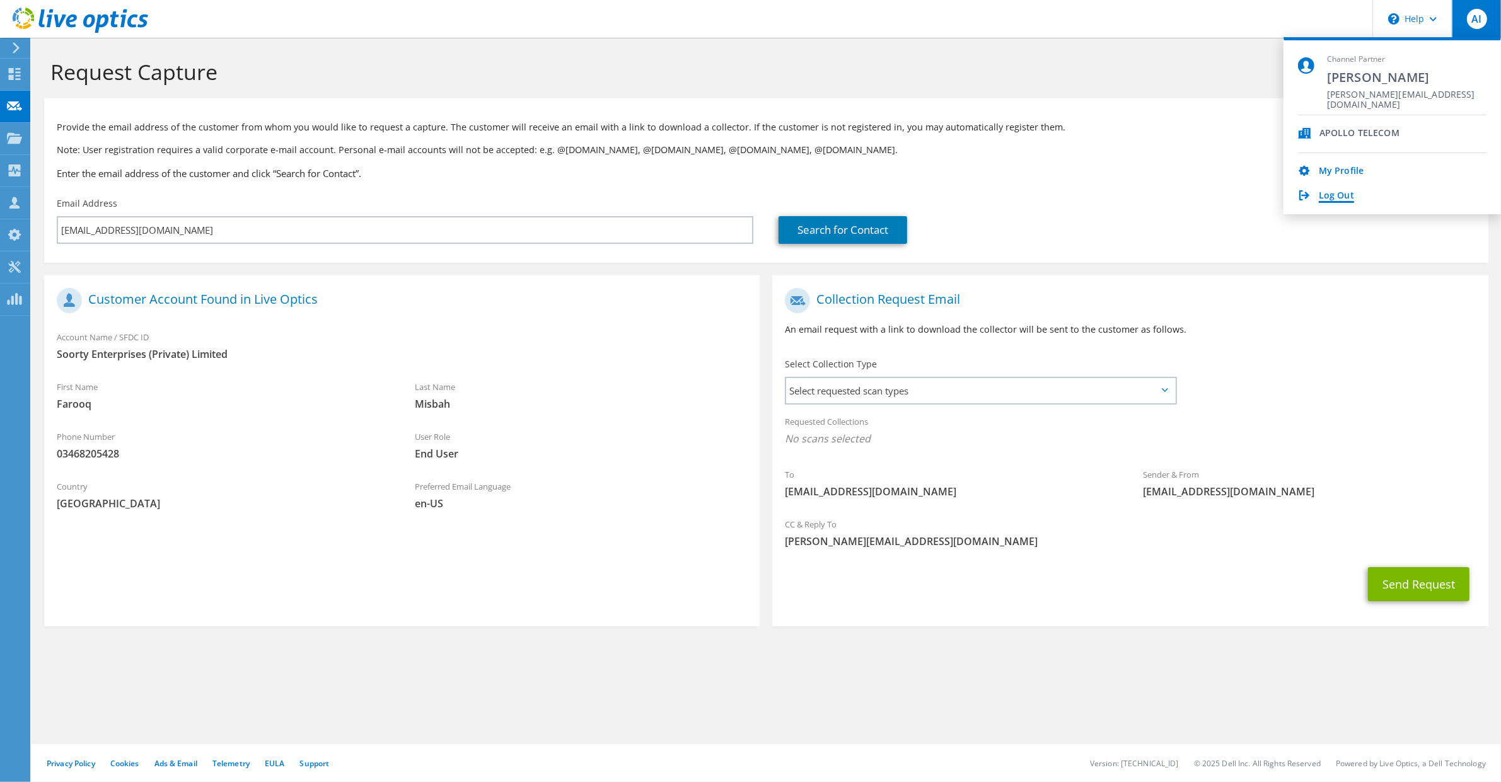
click at [1325, 195] on link "Log Out" at bounding box center [1335, 196] width 35 height 12
